Goal: Transaction & Acquisition: Purchase product/service

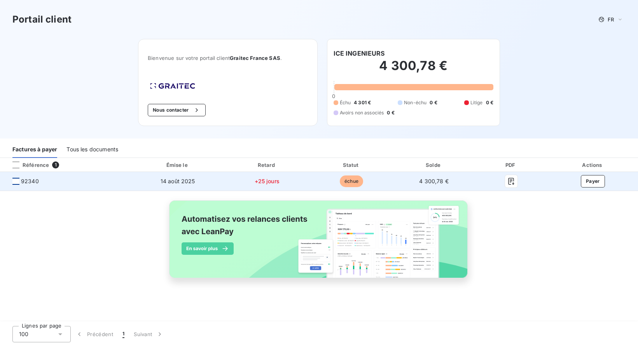
click at [16, 181] on div at bounding box center [15, 181] width 7 height 7
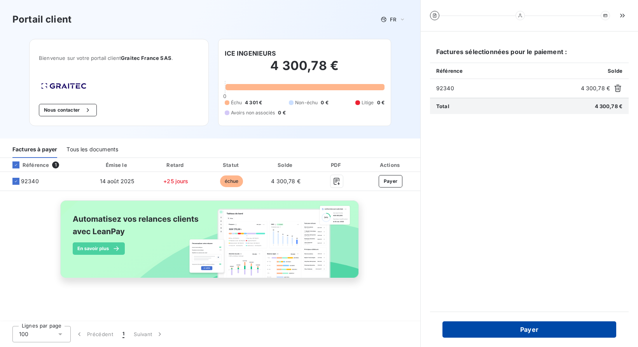
click at [544, 328] on button "Payer" at bounding box center [529, 329] width 174 height 16
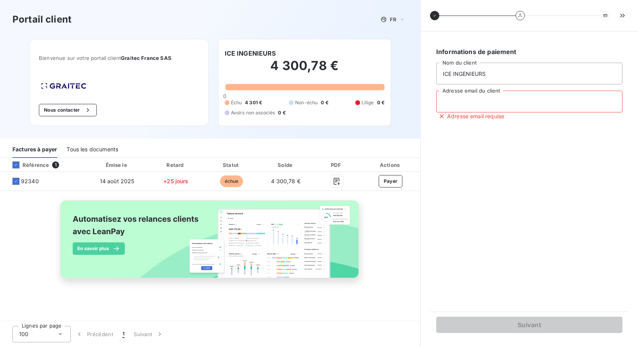
click at [479, 101] on input "Adresse email du client" at bounding box center [529, 102] width 186 height 22
type input "[EMAIL_ADDRESS][DOMAIN_NAME]"
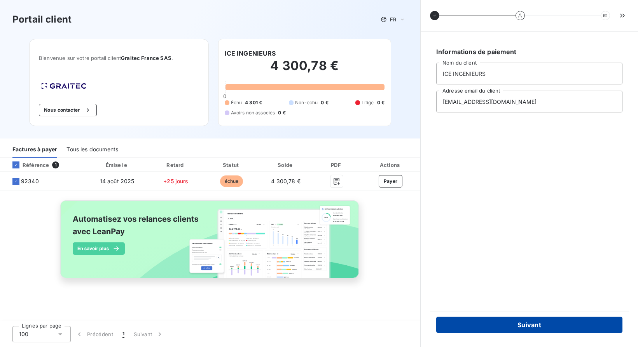
click at [519, 324] on button "Suivant" at bounding box center [529, 324] width 186 height 16
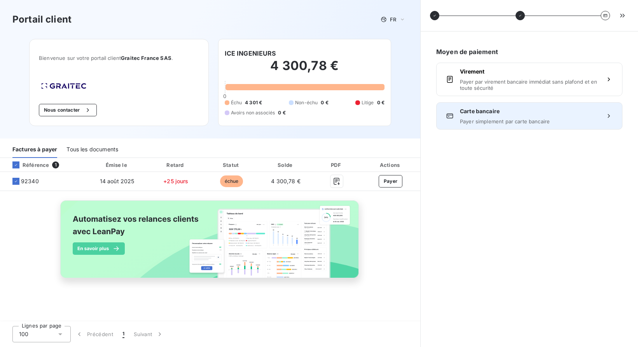
click at [500, 119] on span "Payer simplement par carte bancaire" at bounding box center [529, 121] width 139 height 6
